Goal: Complete application form

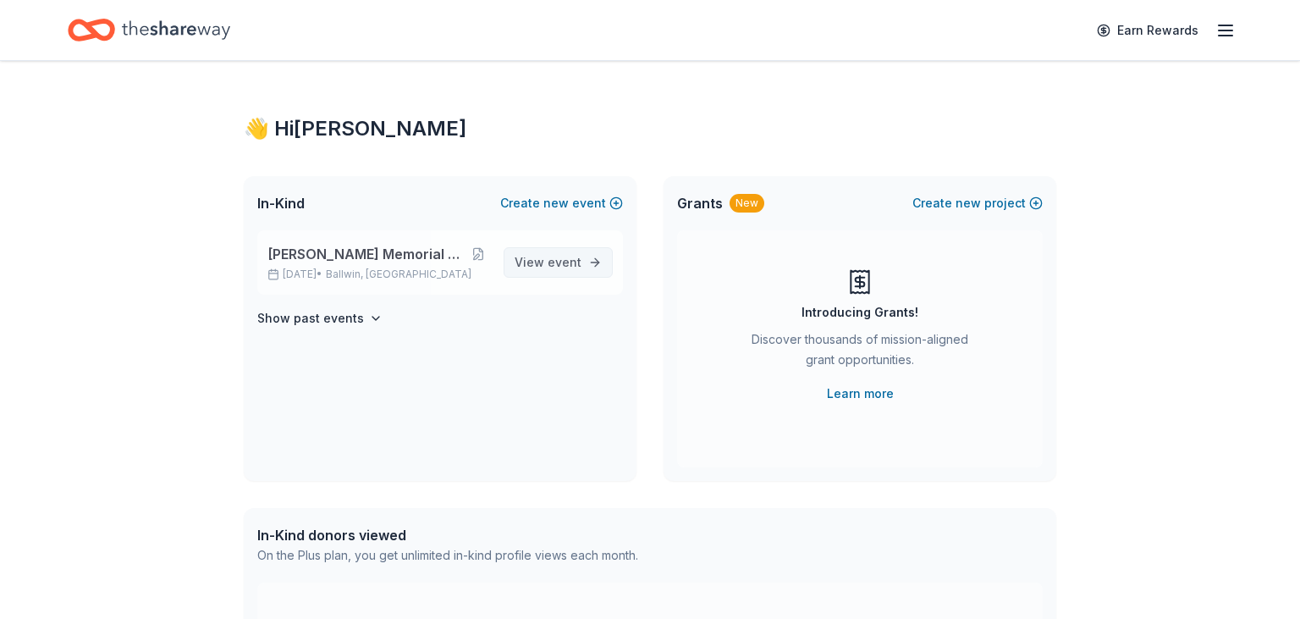
click at [543, 264] on span "View event" at bounding box center [548, 262] width 67 height 20
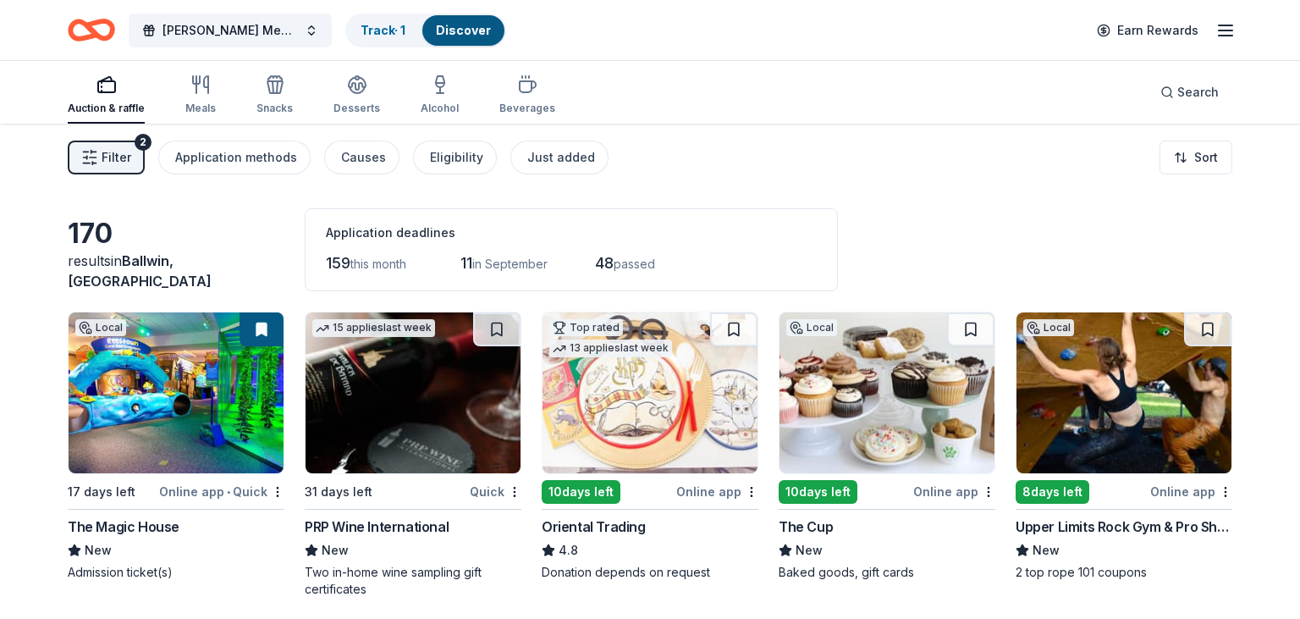
click at [422, 422] on img at bounding box center [413, 392] width 215 height 161
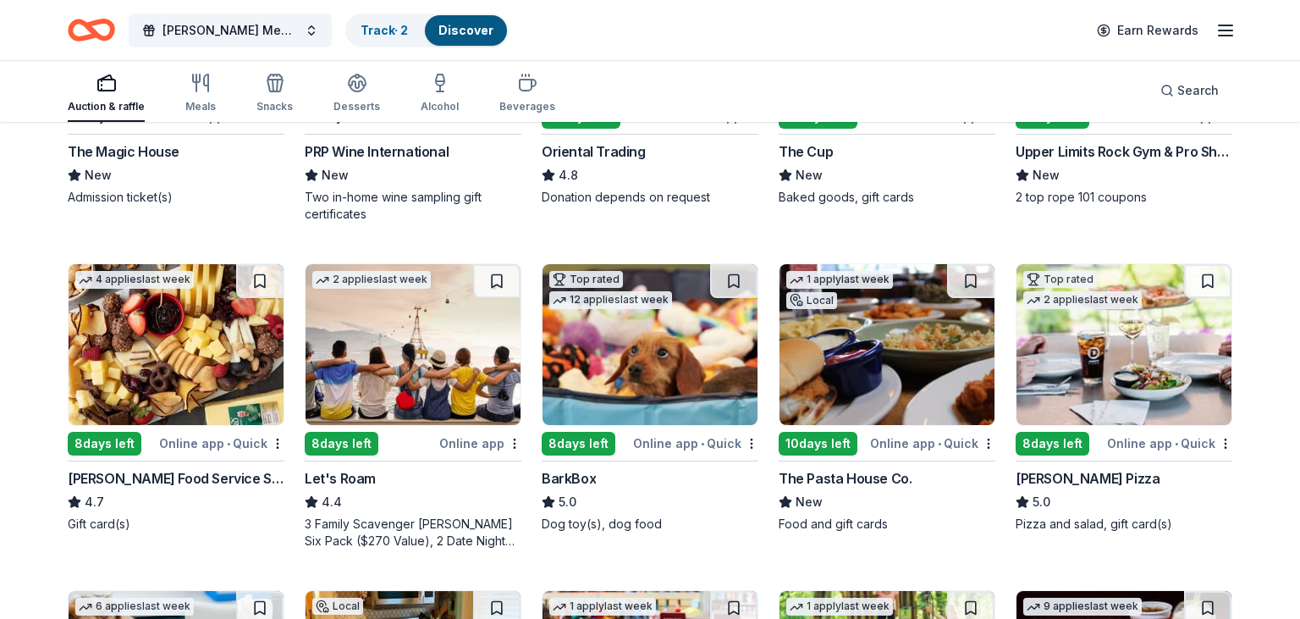
scroll to position [393, 0]
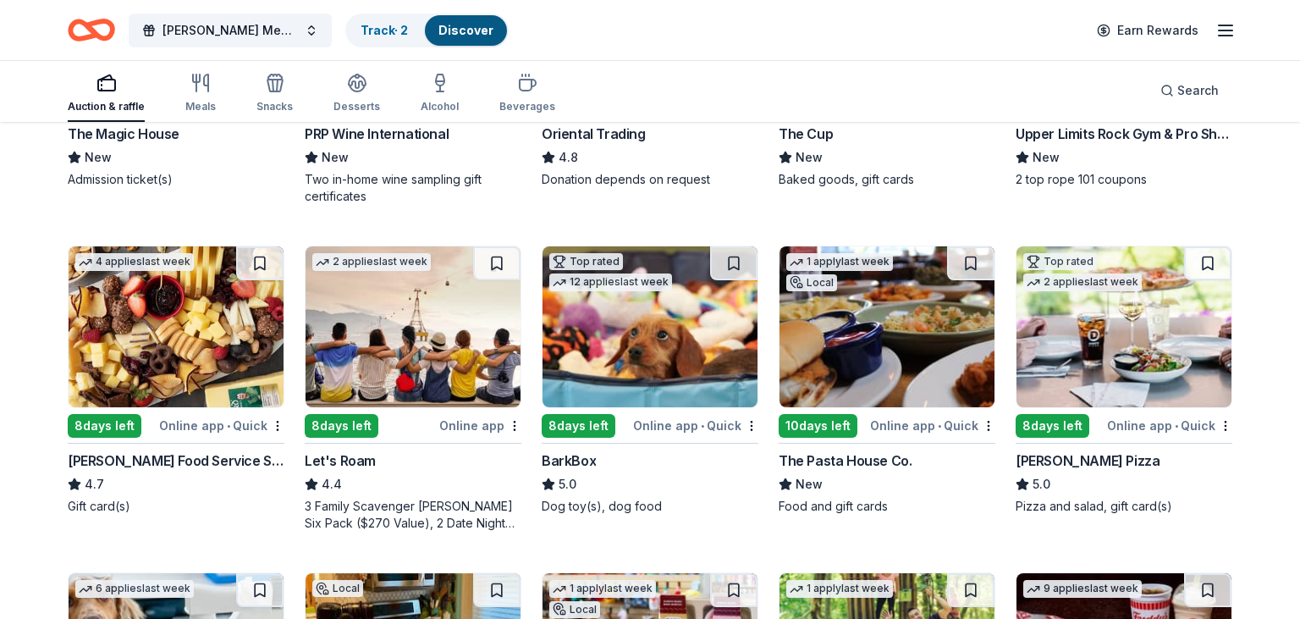
click at [888, 333] on img at bounding box center [887, 326] width 215 height 161
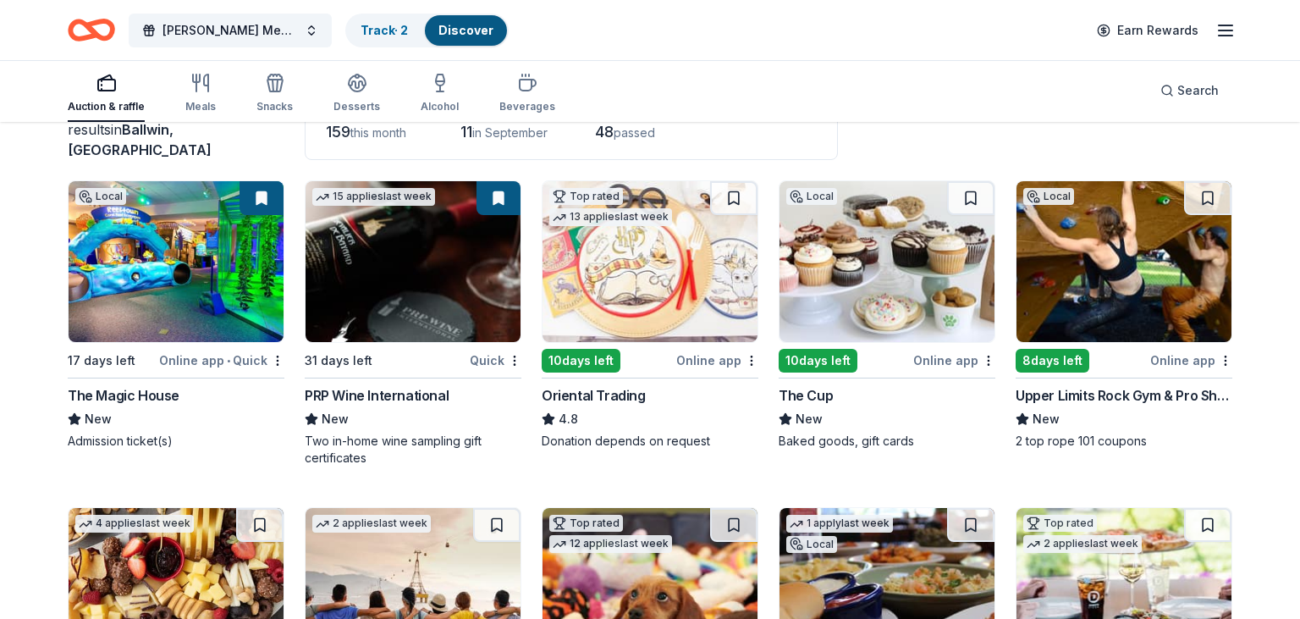
scroll to position [113, 0]
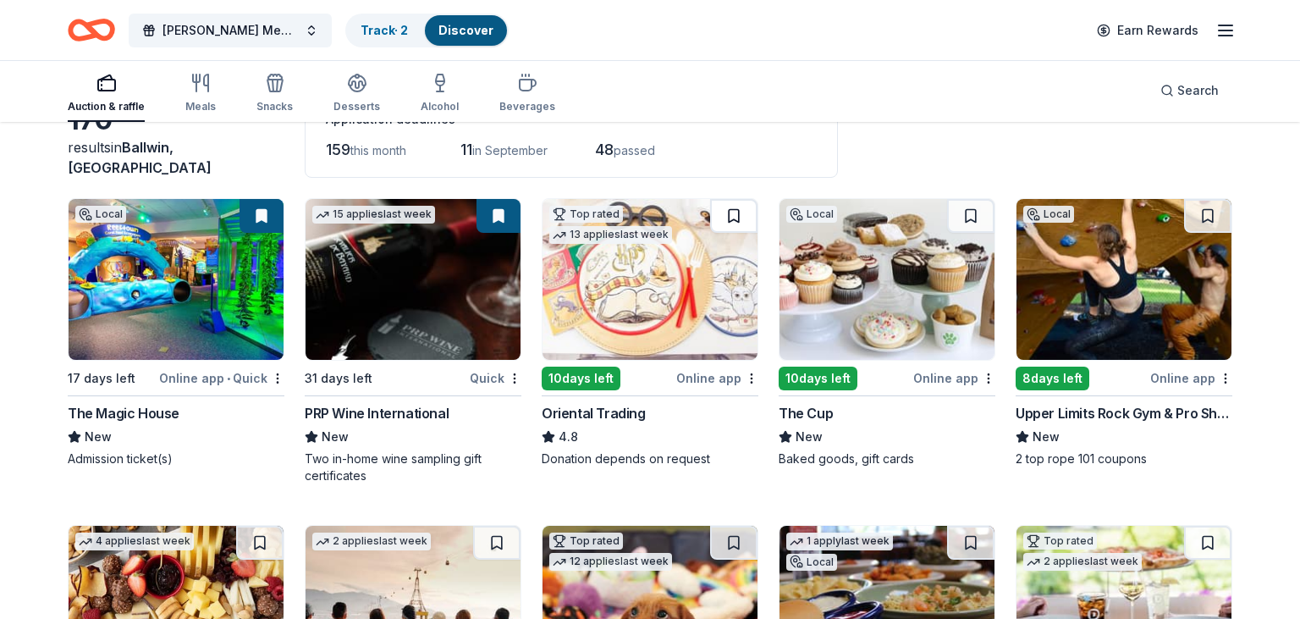
click at [726, 214] on button at bounding box center [733, 216] width 47 height 34
click at [726, 214] on button at bounding box center [736, 216] width 44 height 34
click at [748, 382] on html "Charles W. Cook Memorial Golf Tournament Track · 3 Discover Earn Rewards Auctio…" at bounding box center [650, 196] width 1300 height 619
click at [732, 401] on div "Not interested" at bounding box center [698, 406] width 113 height 30
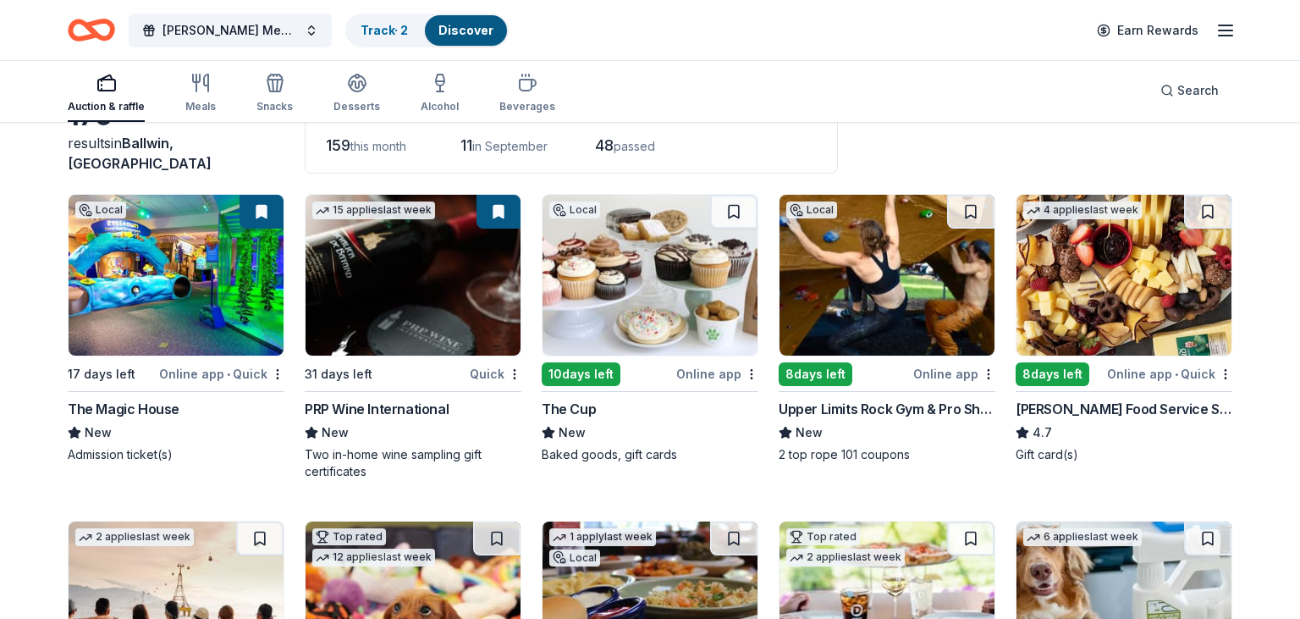
scroll to position [0, 0]
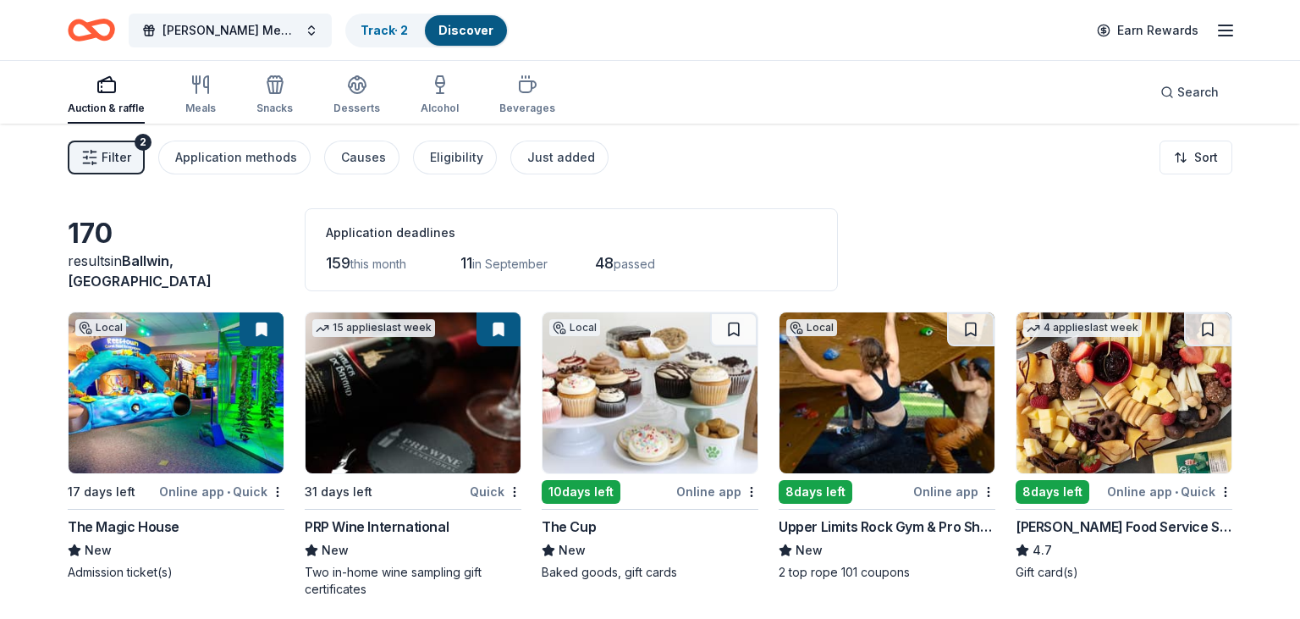
click at [1210, 176] on div "Filter 2 Application methods Causes Eligibility Just added Sort" at bounding box center [650, 158] width 1300 height 68
click at [1207, 165] on html "Charles W. Cook Memorial Golf Tournament Track · 2 Discover Earn Rewards Auctio…" at bounding box center [650, 309] width 1300 height 619
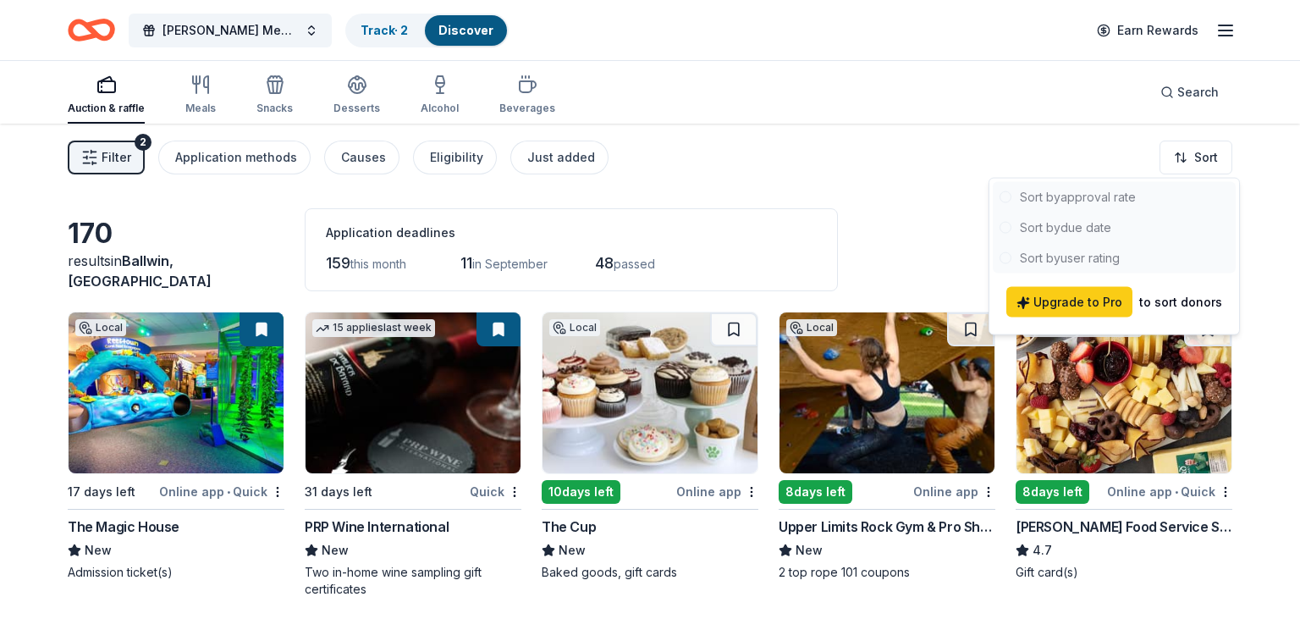
click at [1091, 225] on div at bounding box center [1114, 227] width 243 height 91
click at [1095, 306] on span "Upgrade to Pro" at bounding box center [1070, 302] width 106 height 20
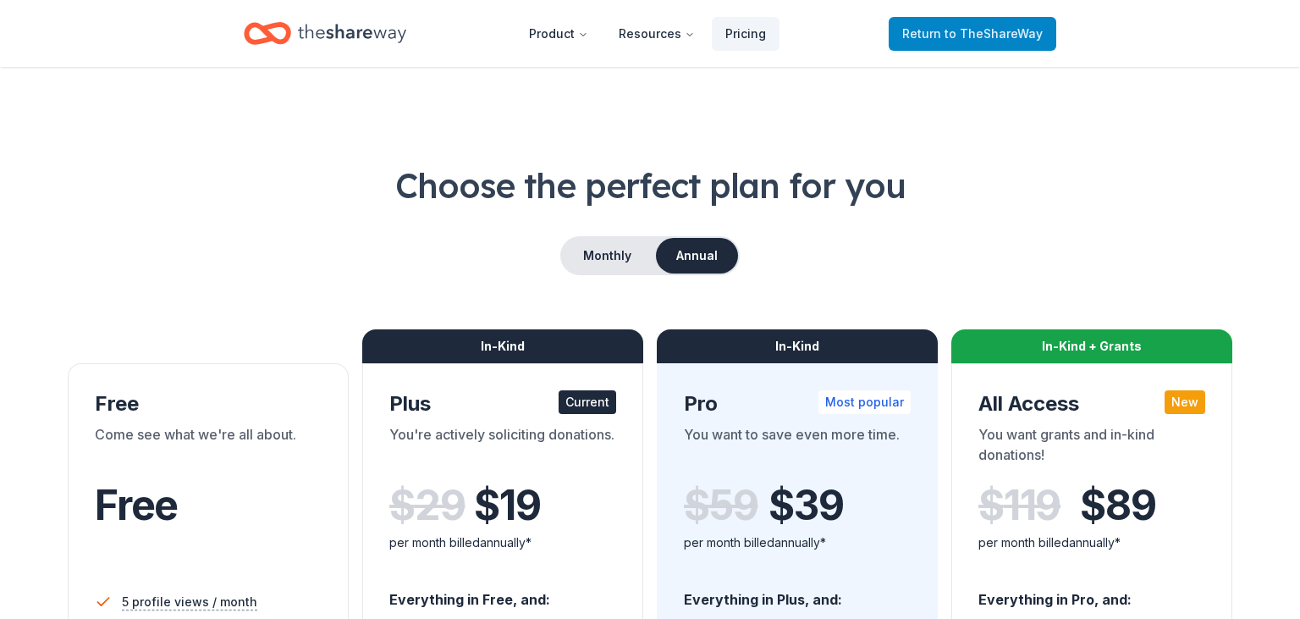
click at [925, 32] on span "Return to TheShareWay" at bounding box center [972, 34] width 141 height 20
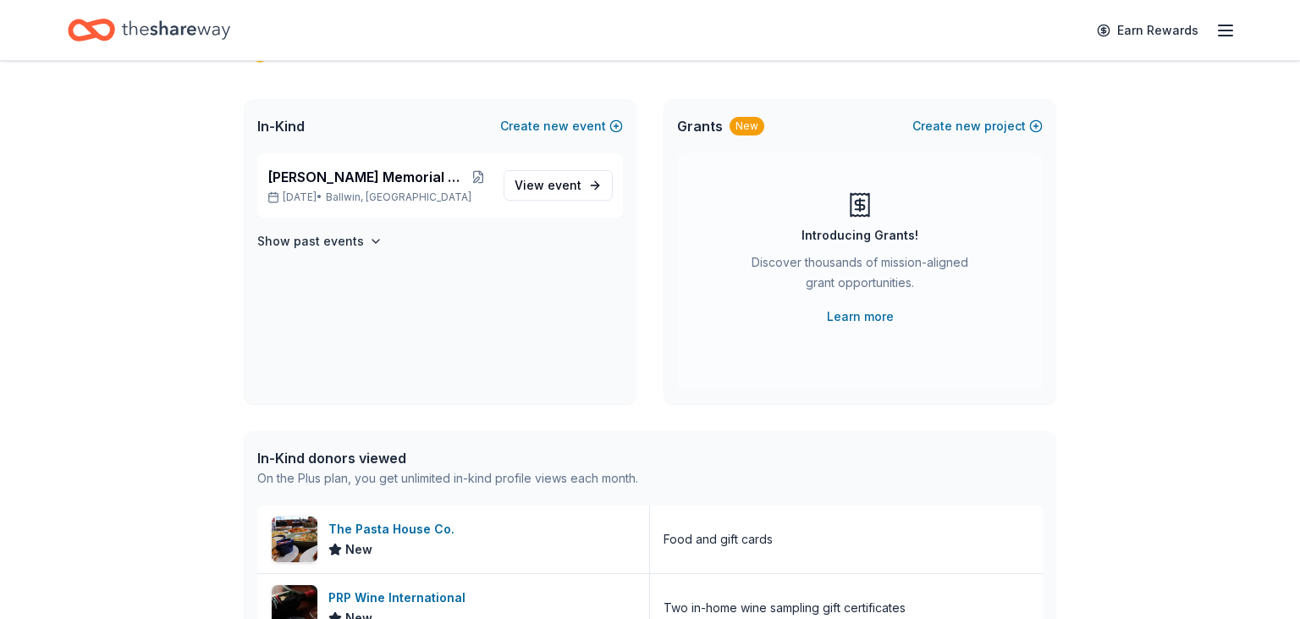
scroll to position [67, 0]
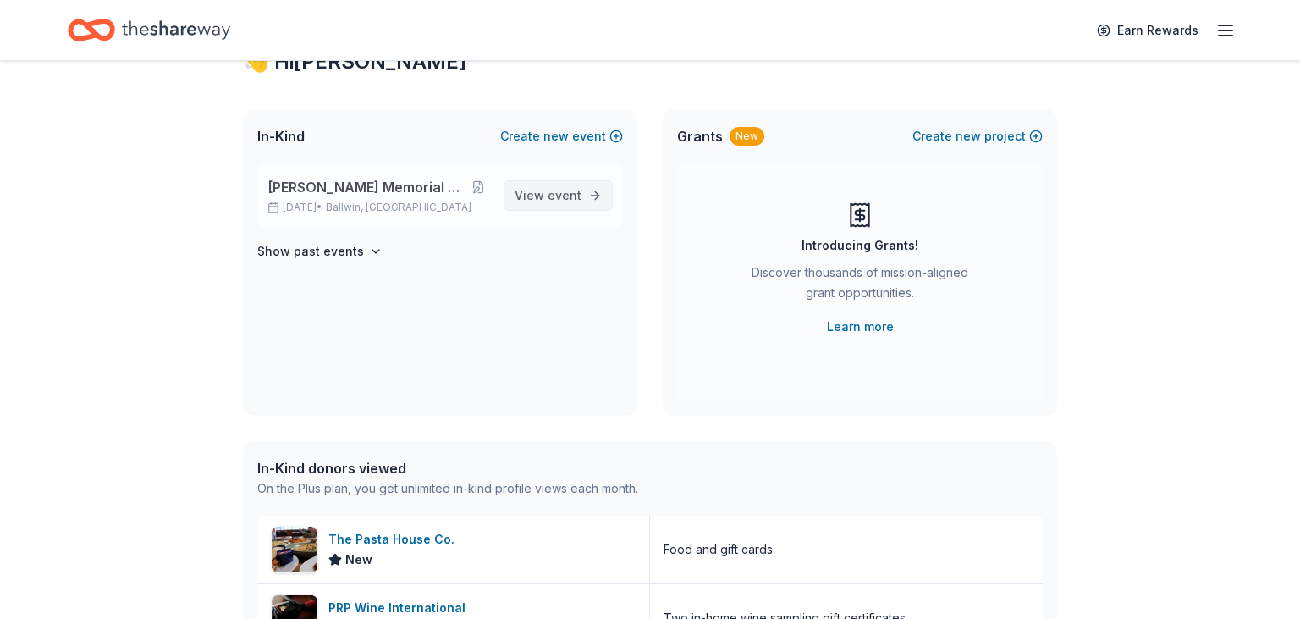
click at [529, 200] on span "View event" at bounding box center [548, 195] width 67 height 20
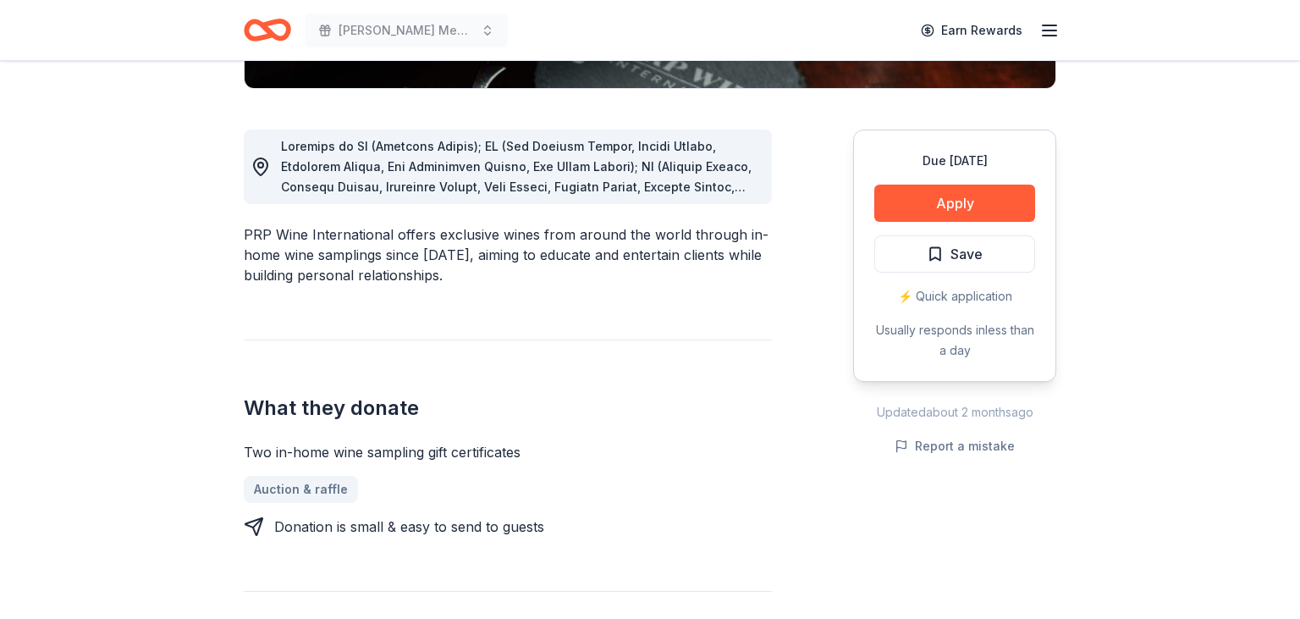
scroll to position [428, 0]
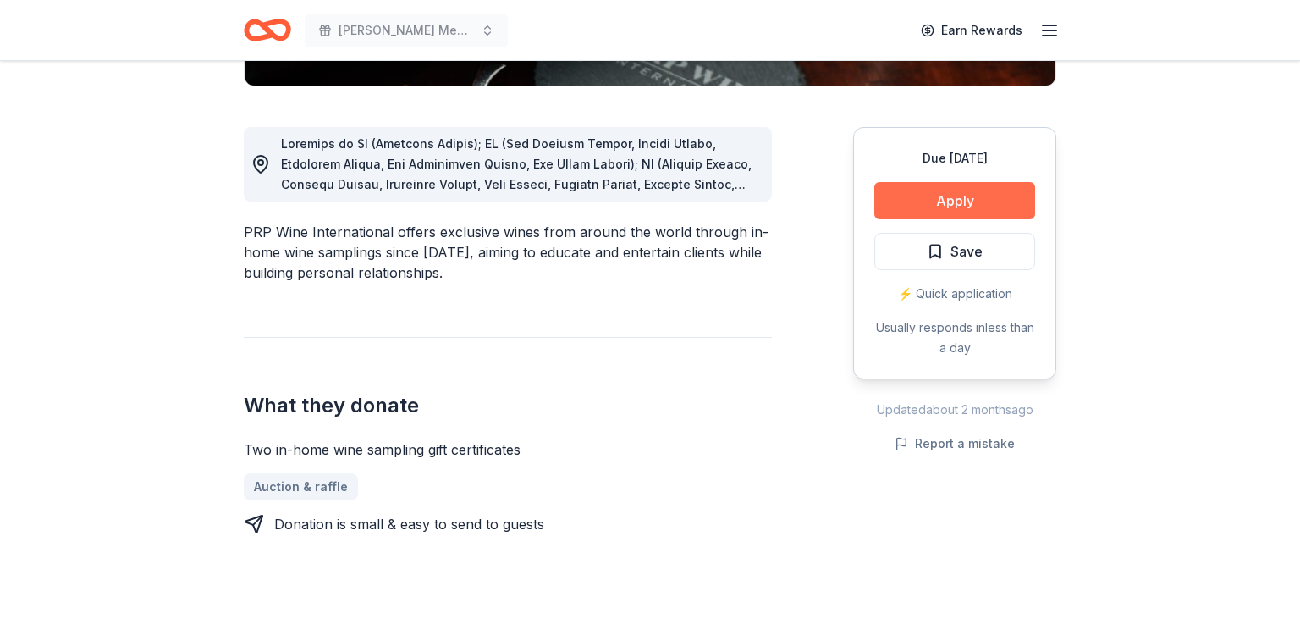
click at [939, 201] on button "Apply" at bounding box center [954, 200] width 161 height 37
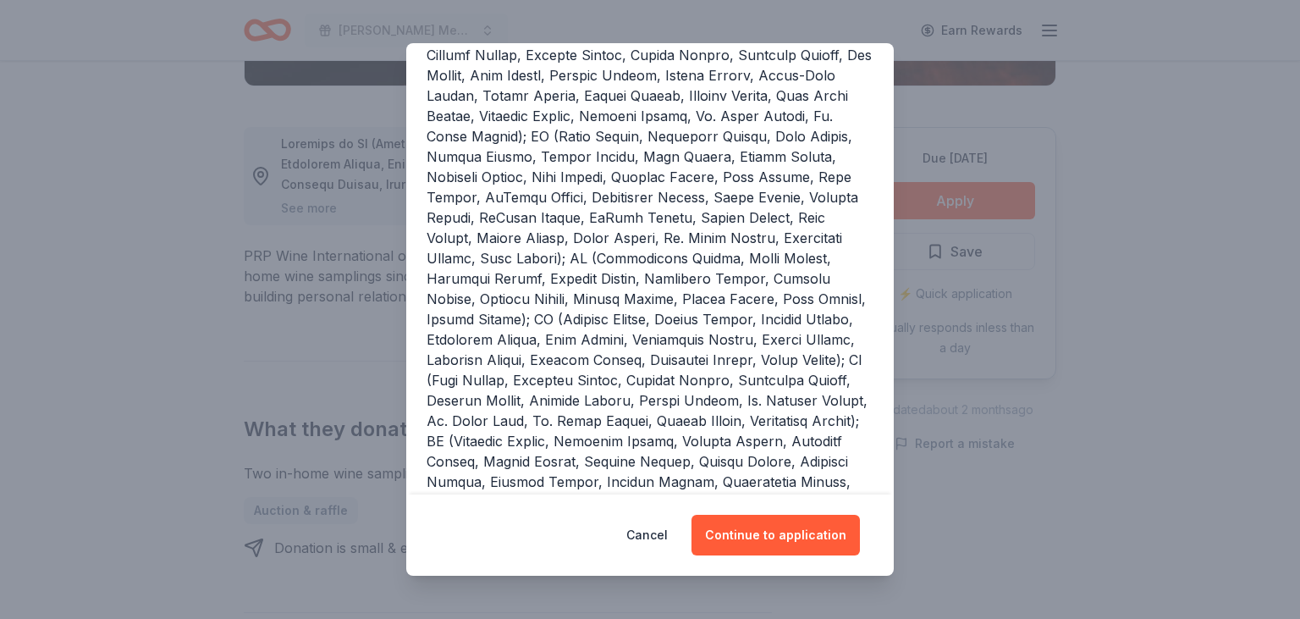
scroll to position [329, 0]
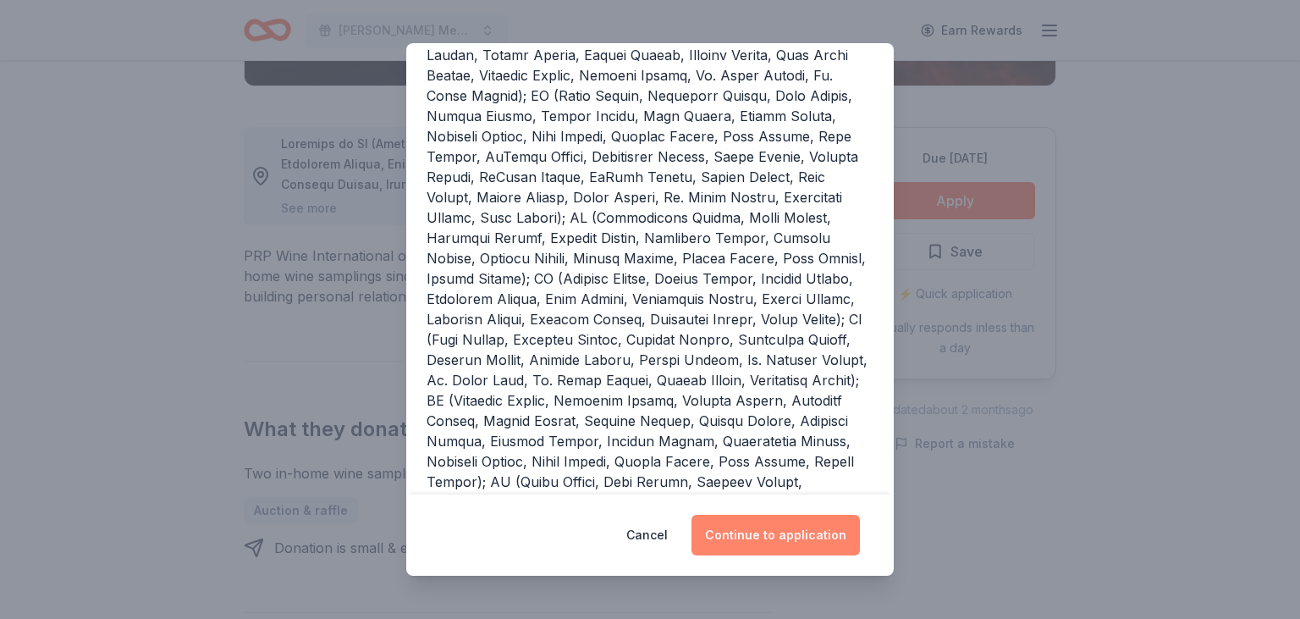
click at [814, 552] on button "Continue to application" at bounding box center [776, 535] width 168 height 41
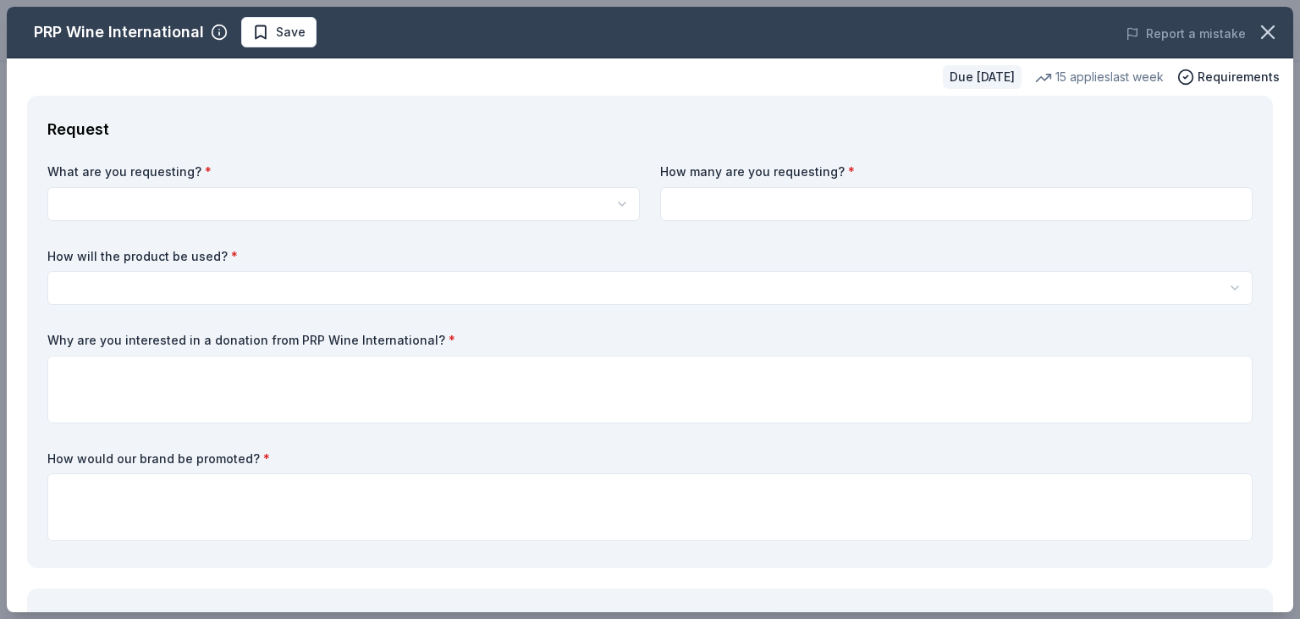
scroll to position [0, 0]
click at [358, 212] on html "[PERSON_NAME] Memorial Golf Tournament Earn Rewards Due [DATE] Share PRP Wine I…" at bounding box center [650, 309] width 1300 height 619
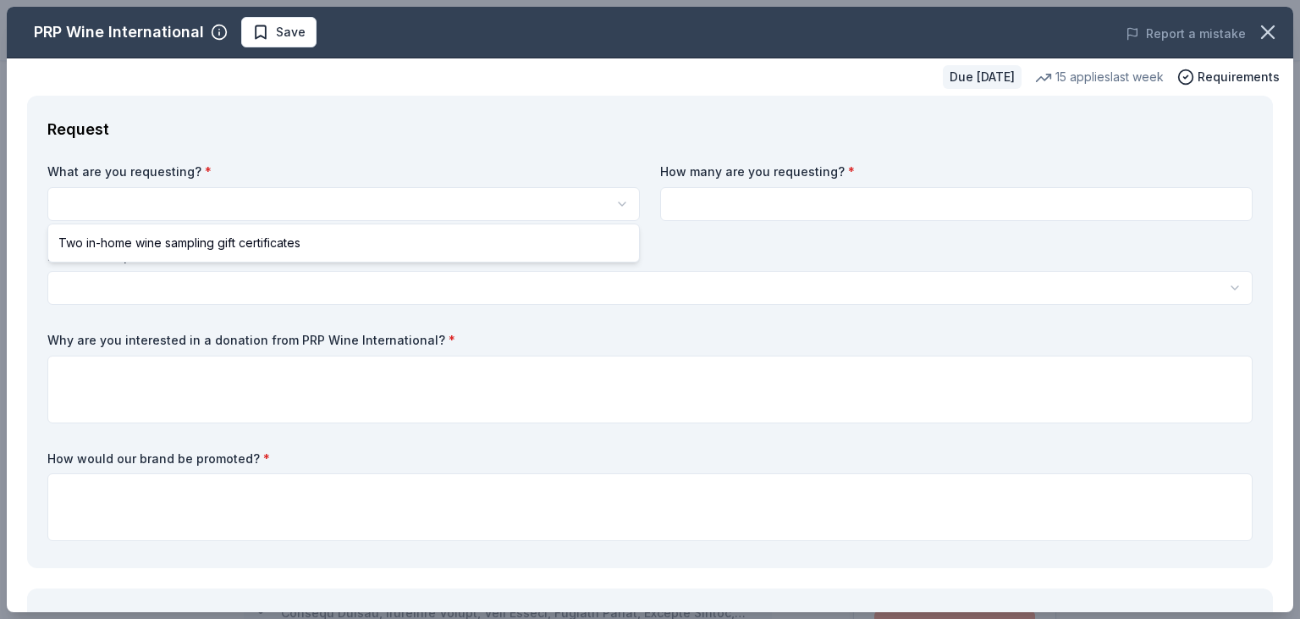
select select "Two in-home wine sampling gift certificates"
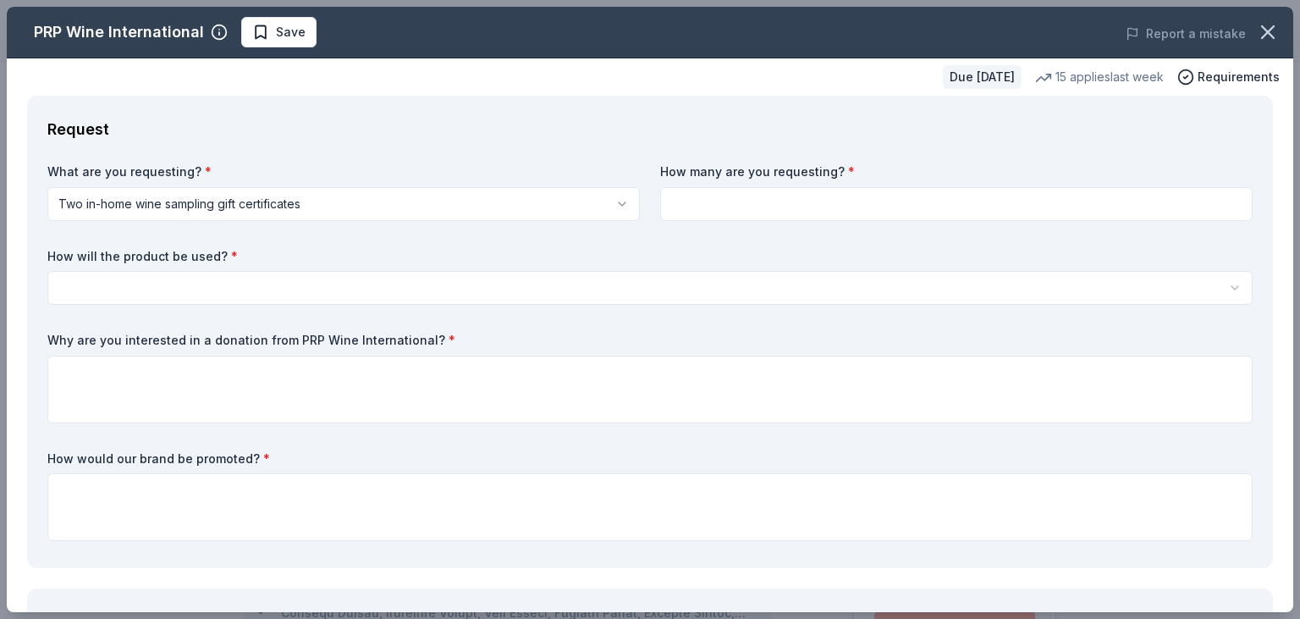
click at [682, 206] on input at bounding box center [956, 204] width 592 height 34
type input "2"
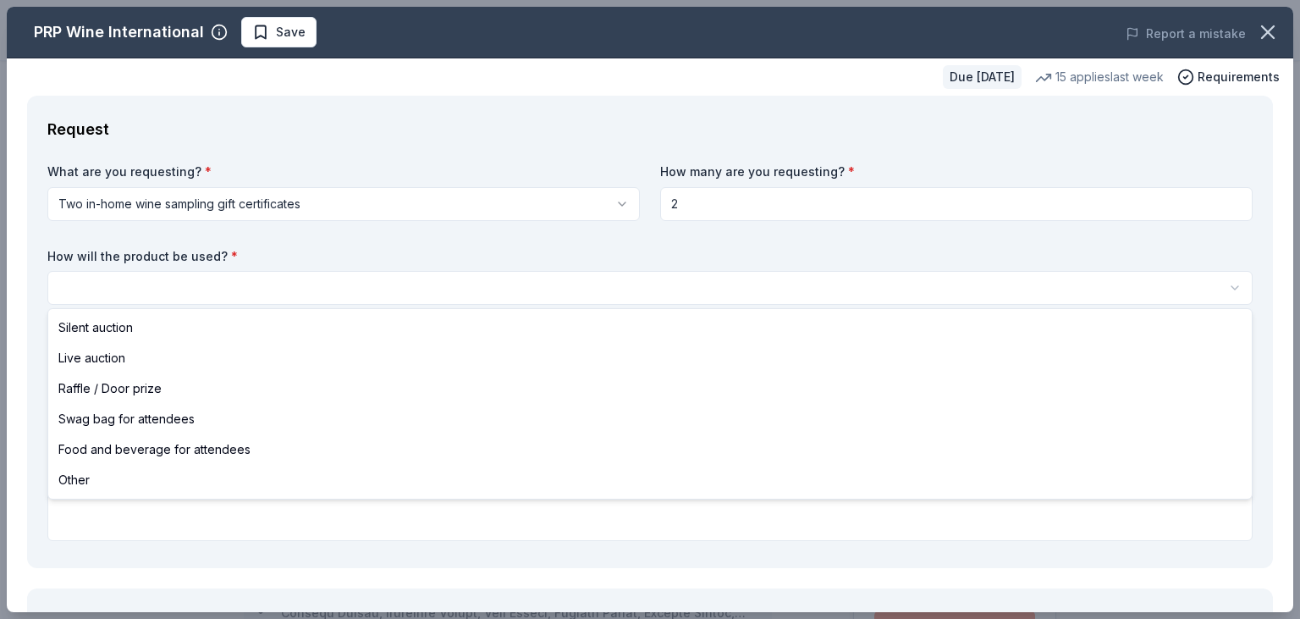
click at [337, 284] on html "[PERSON_NAME] Memorial Golf Tournament Save Apply Due [DATE] Share PRP Wine Int…" at bounding box center [650, 309] width 1300 height 619
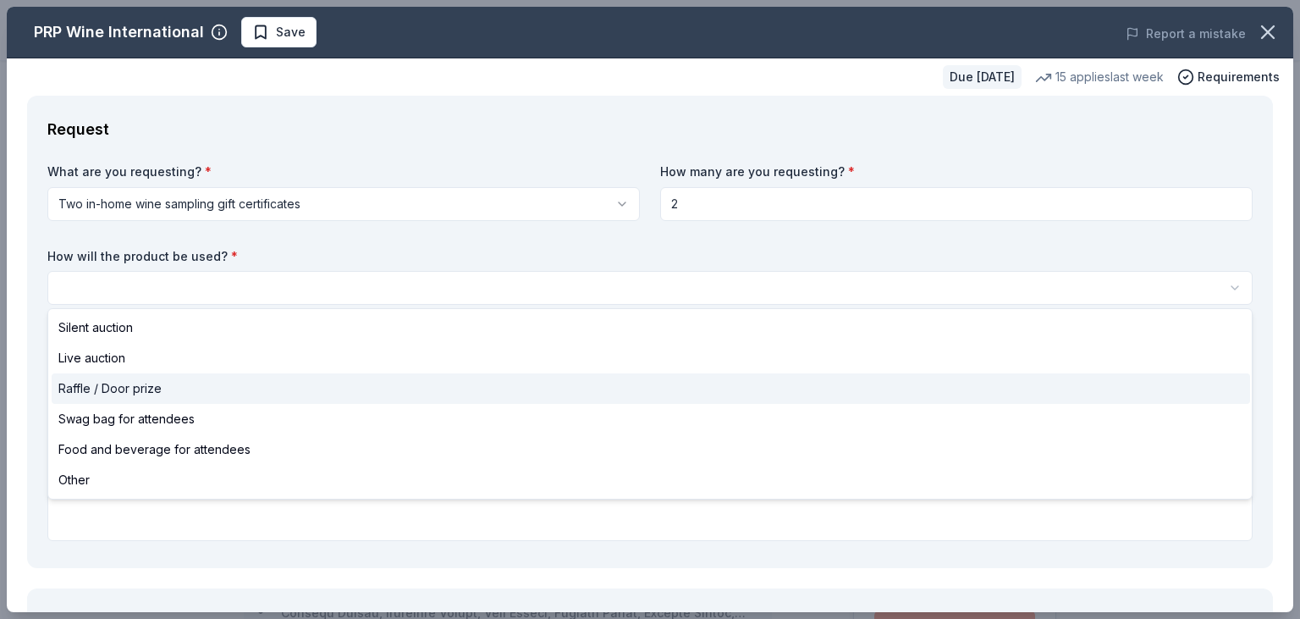
select select "raffleDoorPrize"
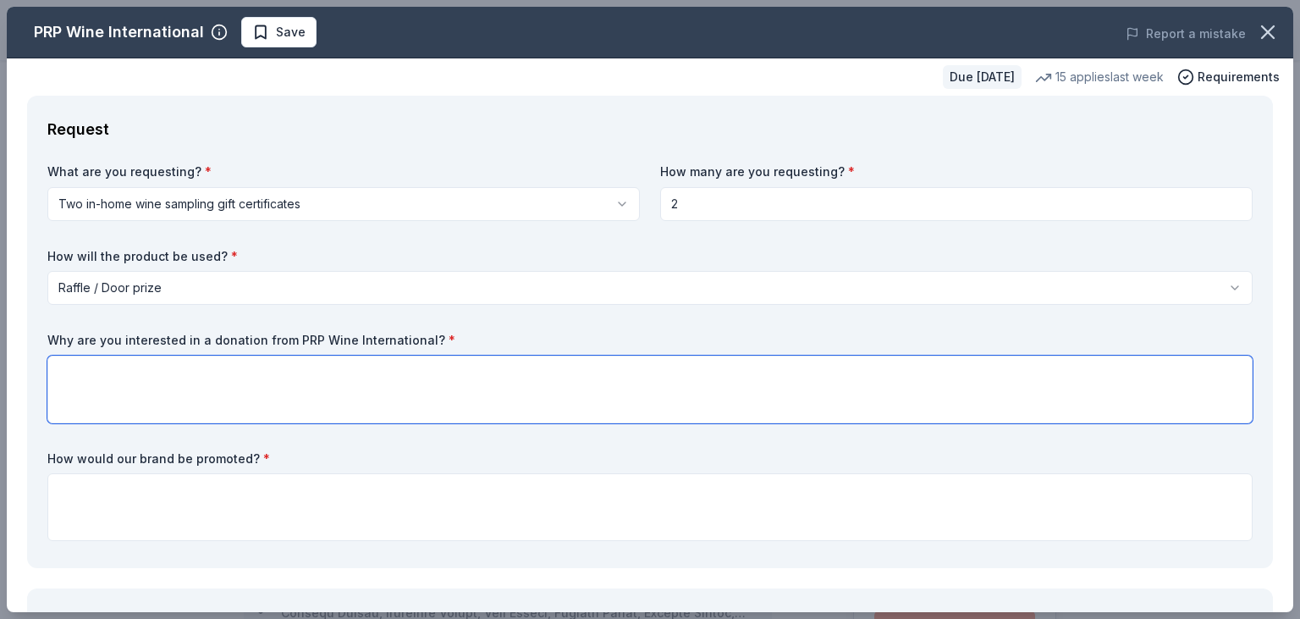
click at [201, 398] on textarea at bounding box center [649, 389] width 1205 height 68
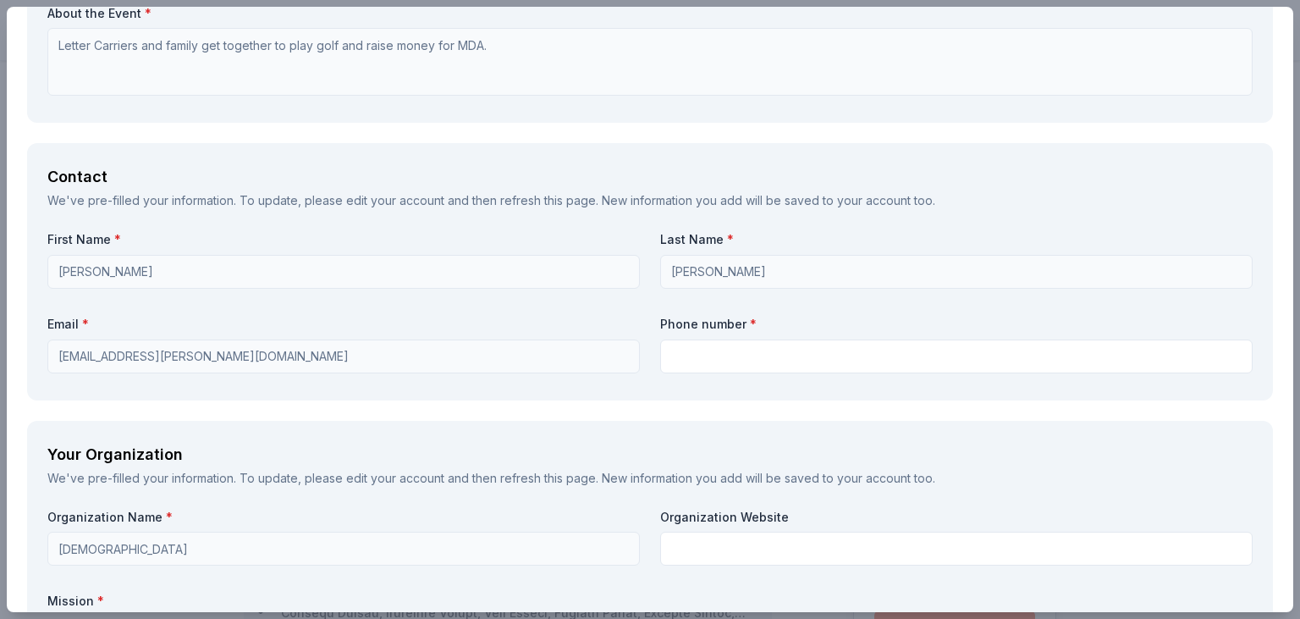
scroll to position [1107, 0]
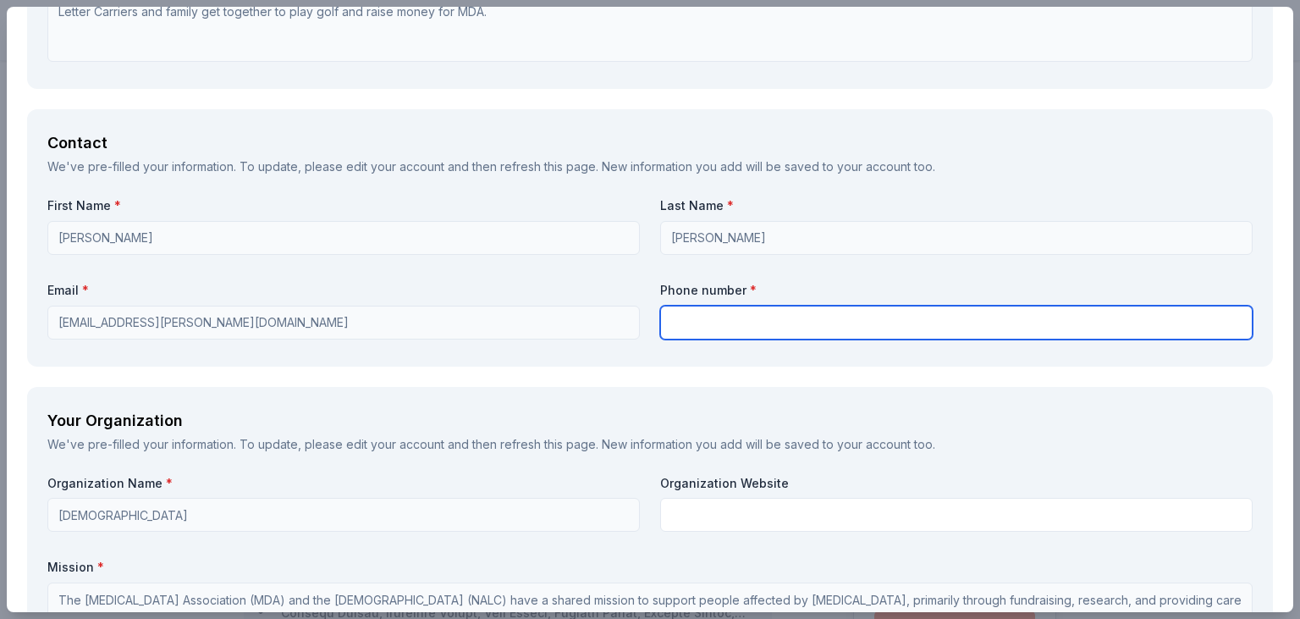
click at [714, 317] on input "text" at bounding box center [956, 323] width 592 height 34
type input "3148524316"
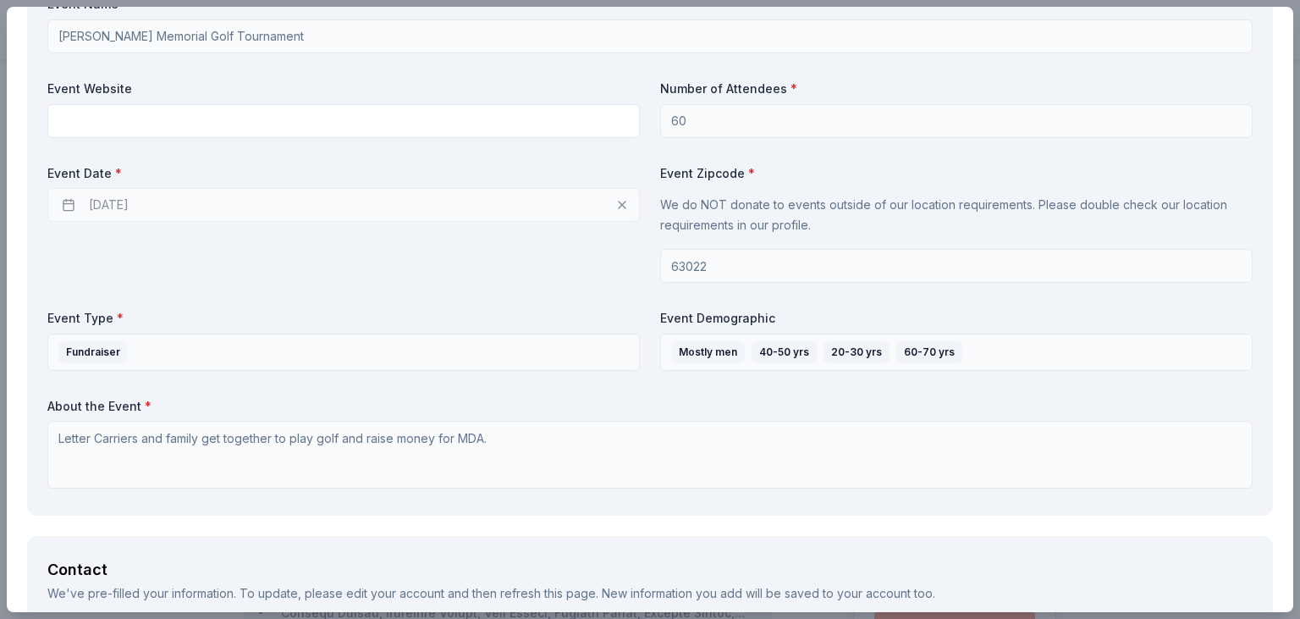
scroll to position [0, 0]
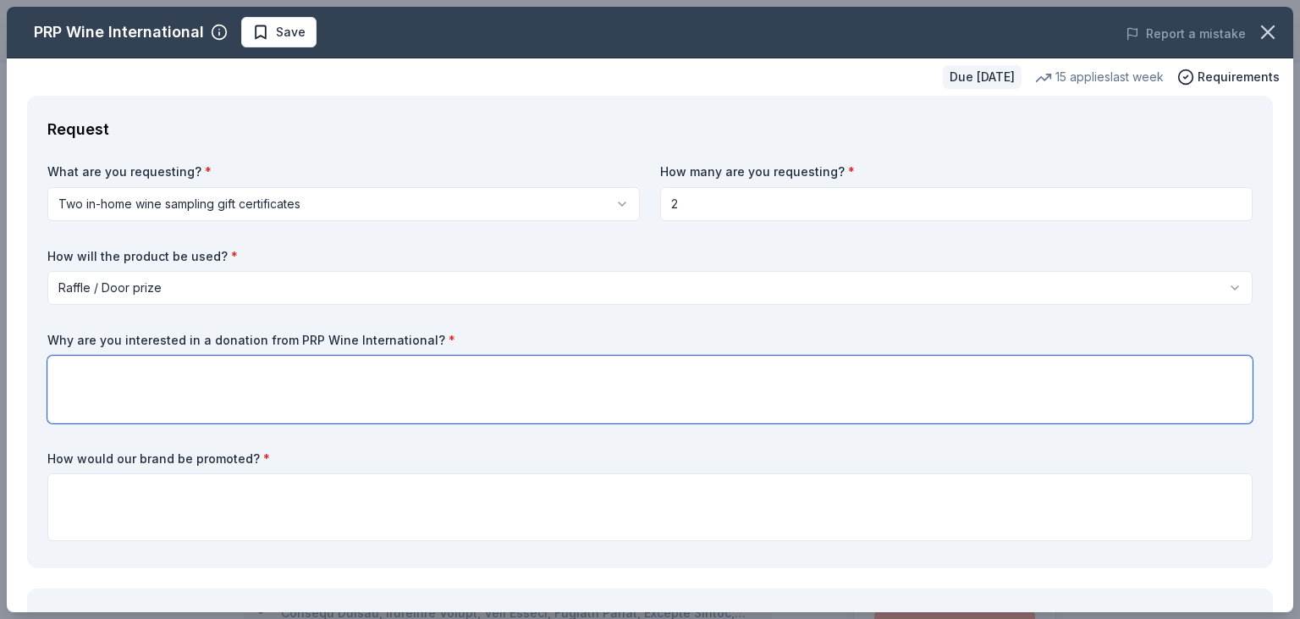
click at [154, 370] on textarea at bounding box center [649, 389] width 1205 height 68
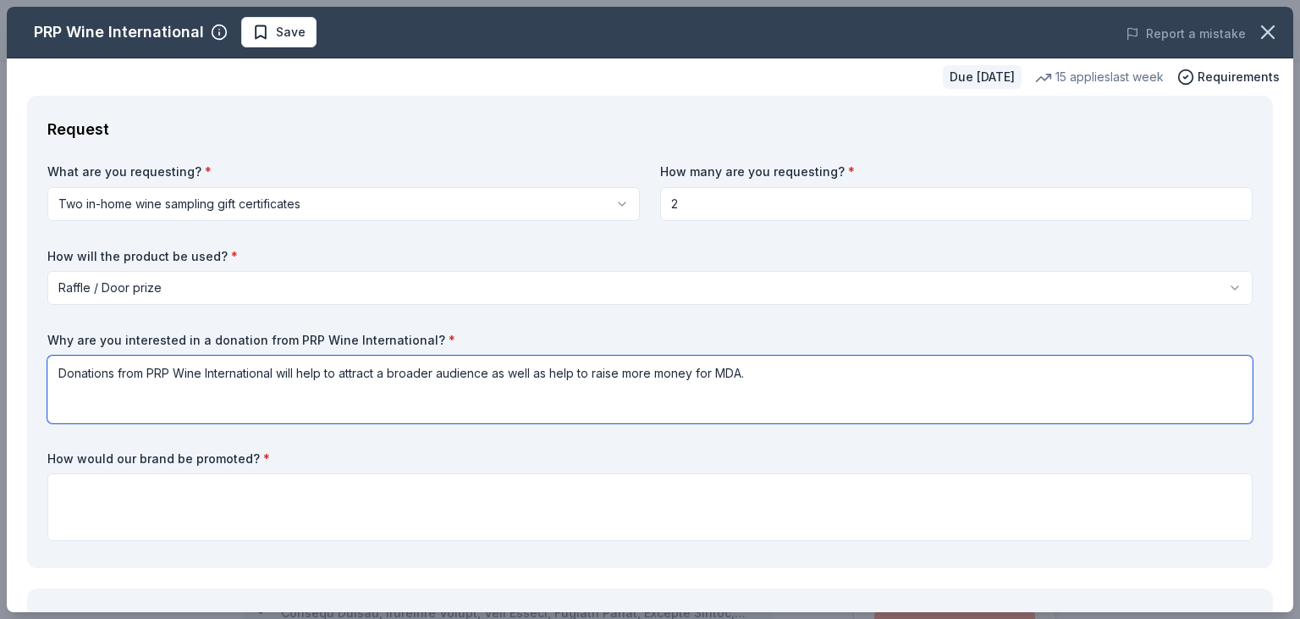
type textarea "Donations from PRP Wine International will help to attract a broader audience a…"
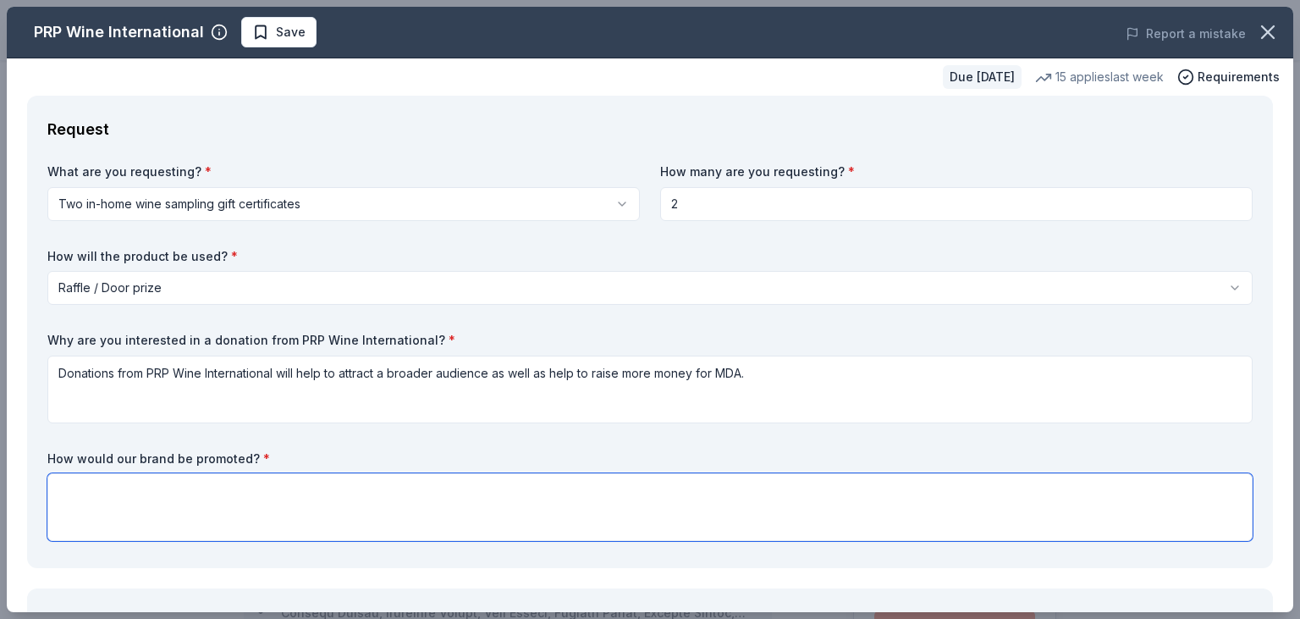
click at [141, 514] on textarea at bounding box center [649, 507] width 1205 height 68
type textarea "We will be posting all sponsors on a board above all prizes as well as a shout-…"
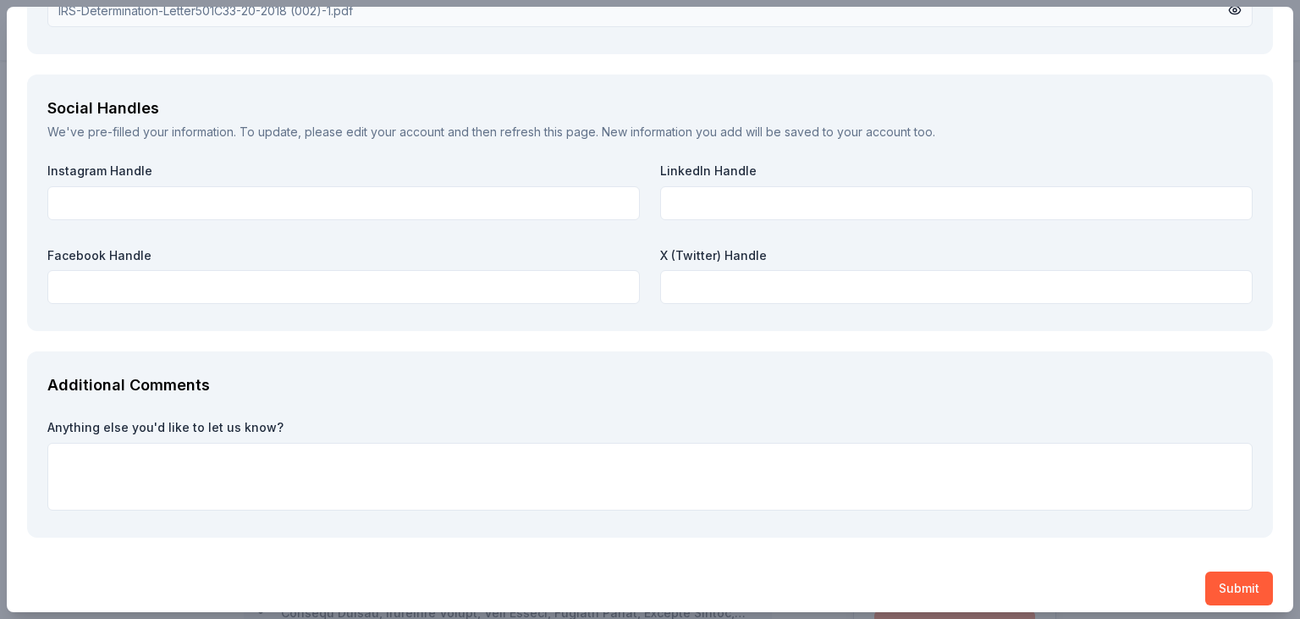
scroll to position [1954, 0]
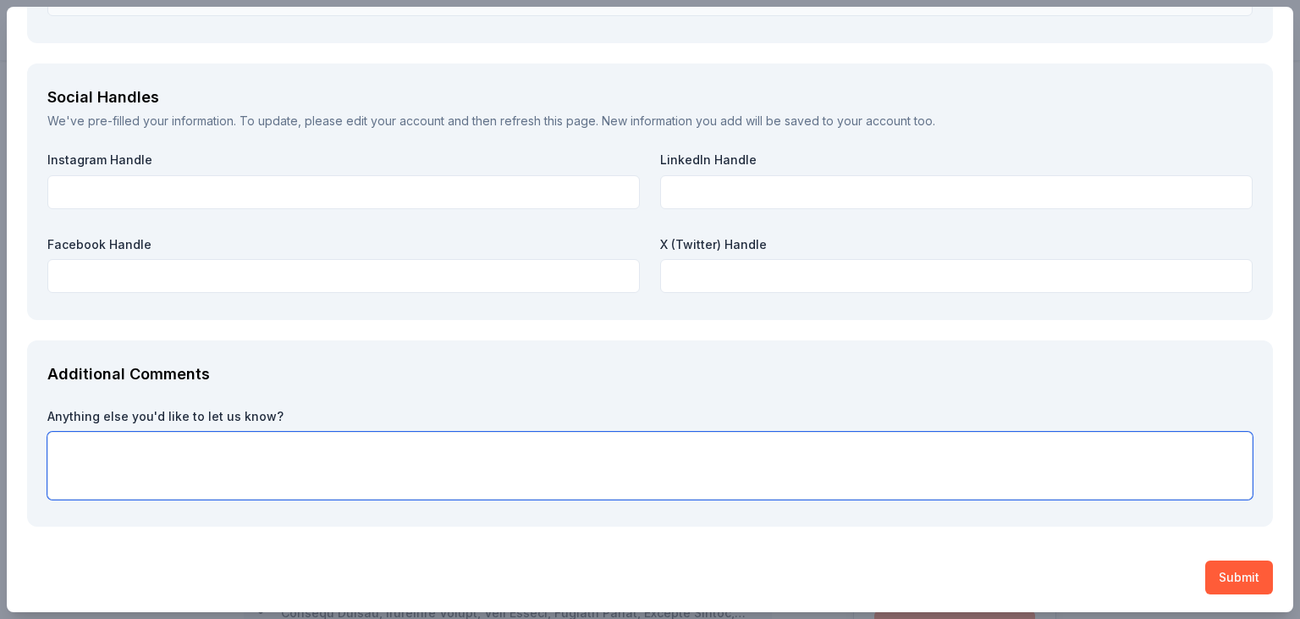
click at [147, 470] on textarea at bounding box center [649, 466] width 1205 height 68
click at [147, 470] on textarea "We greatly appreciate your consideration for this donation." at bounding box center [649, 466] width 1205 height 68
type textarea "We greatly appreciate your consideration for this donation."
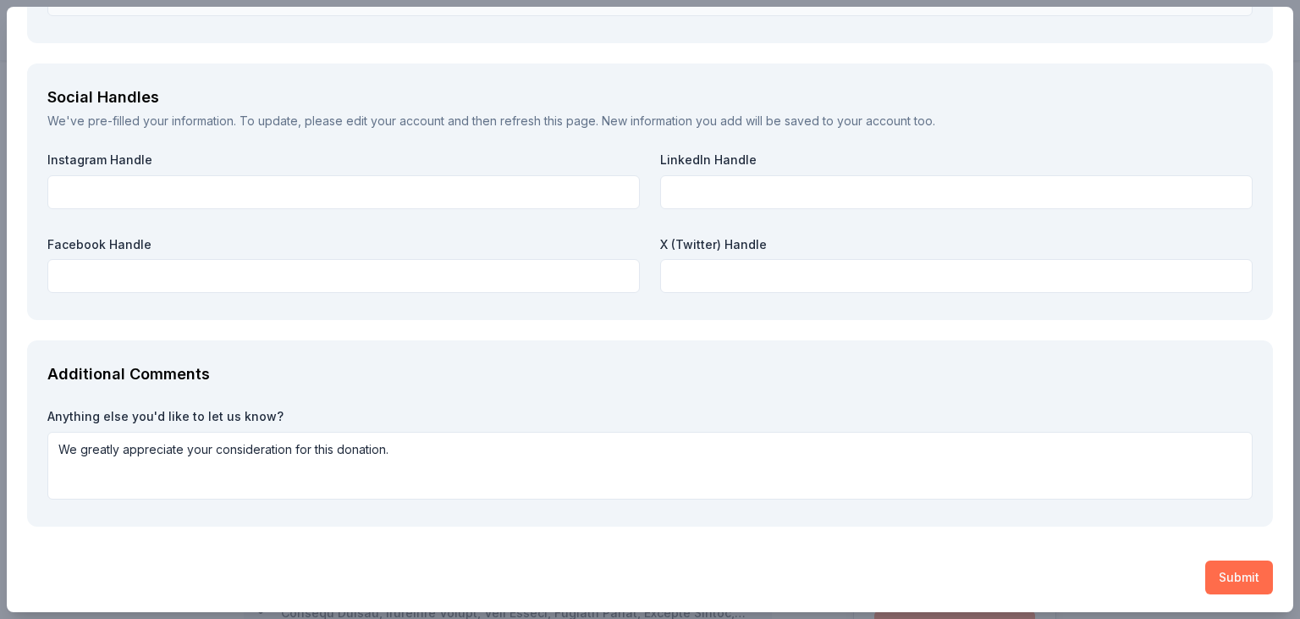
click at [1226, 582] on button "Submit" at bounding box center [1239, 577] width 68 height 34
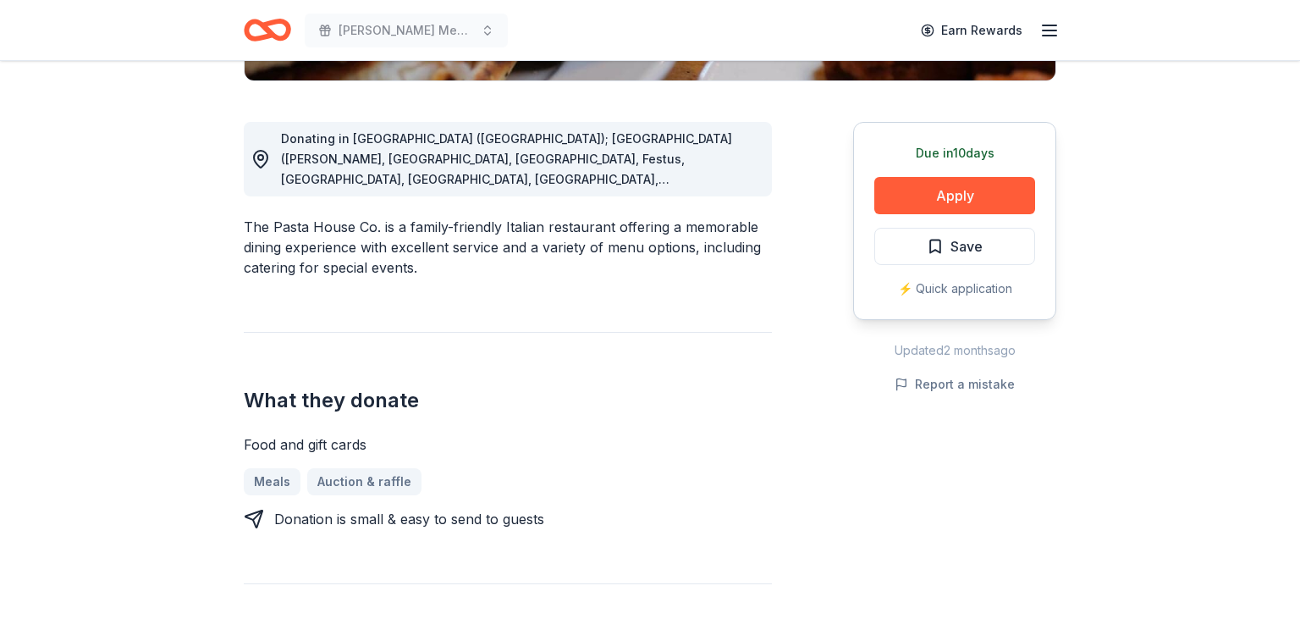
scroll to position [438, 0]
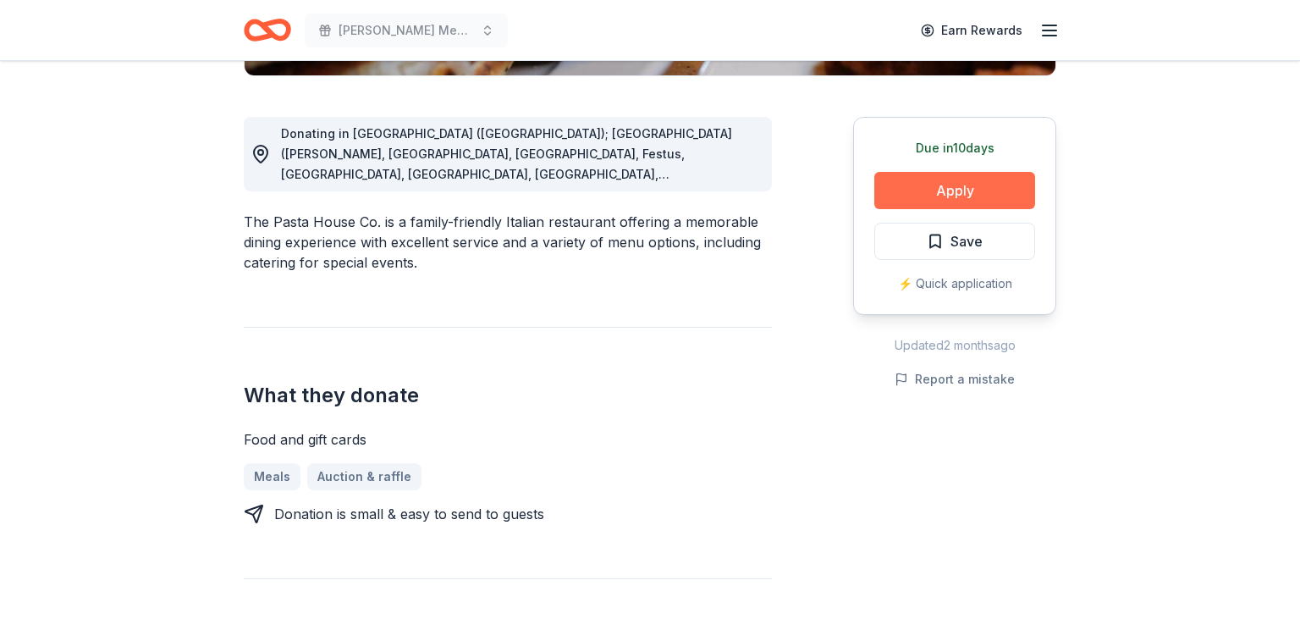
click at [969, 182] on button "Apply" at bounding box center [954, 190] width 161 height 37
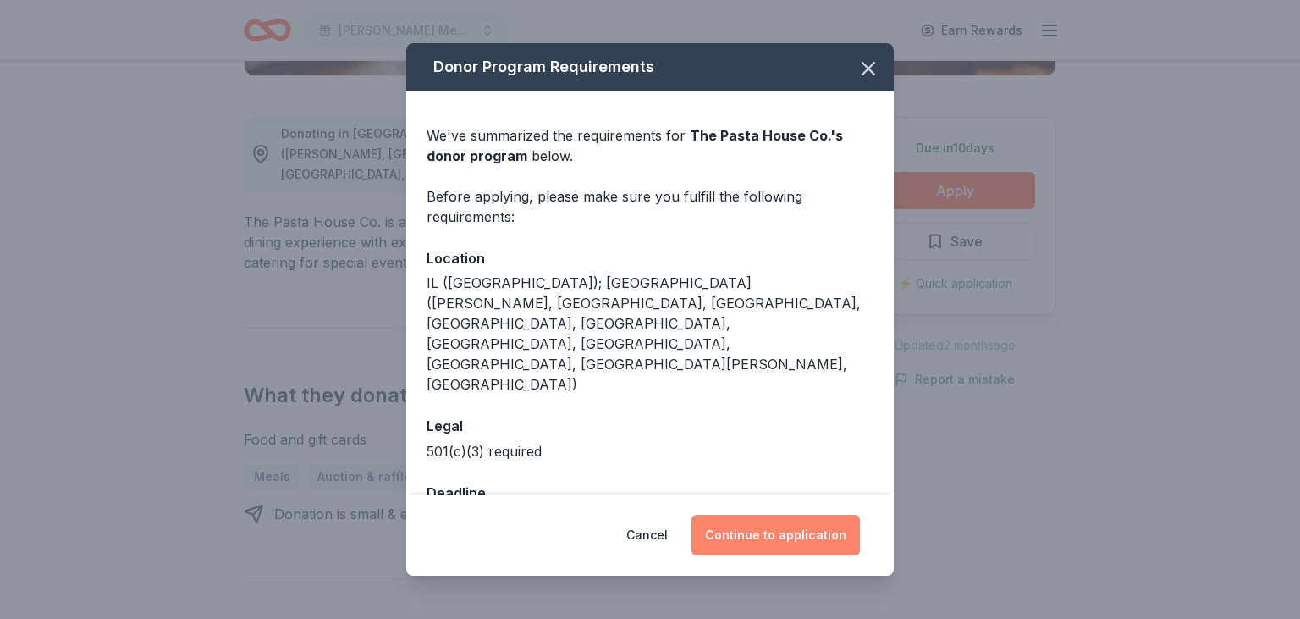
click at [786, 515] on button "Continue to application" at bounding box center [776, 535] width 168 height 41
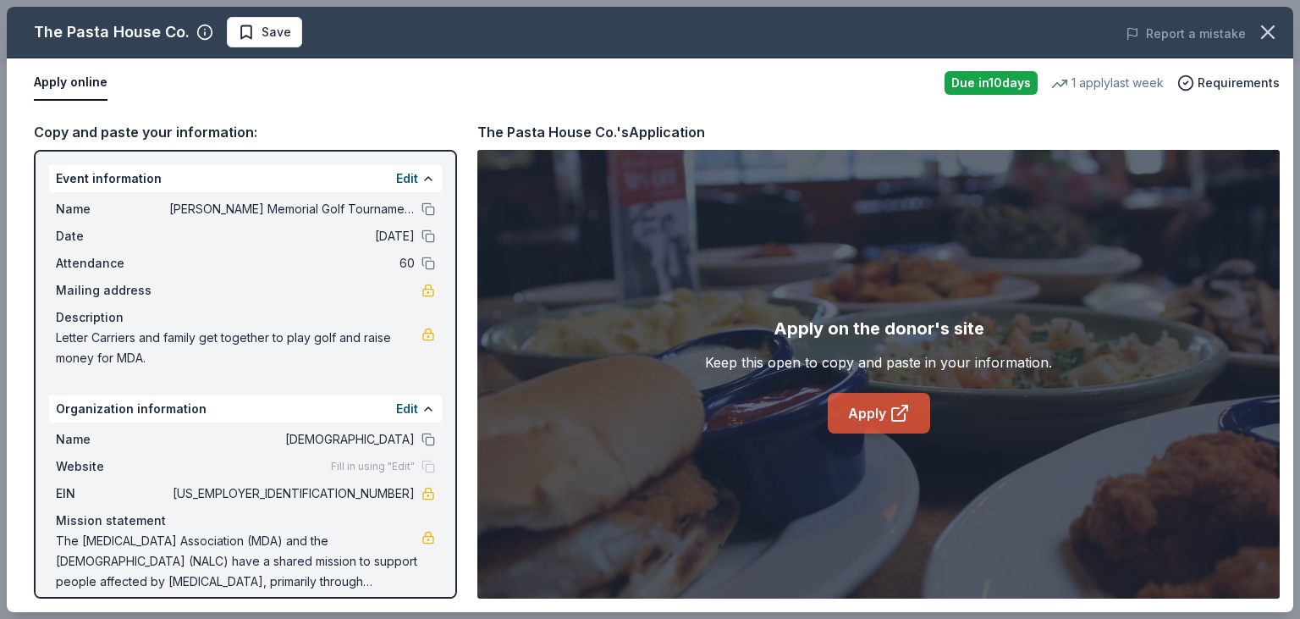
click at [879, 415] on link "Apply" at bounding box center [879, 413] width 102 height 41
